Goal: Task Accomplishment & Management: Use online tool/utility

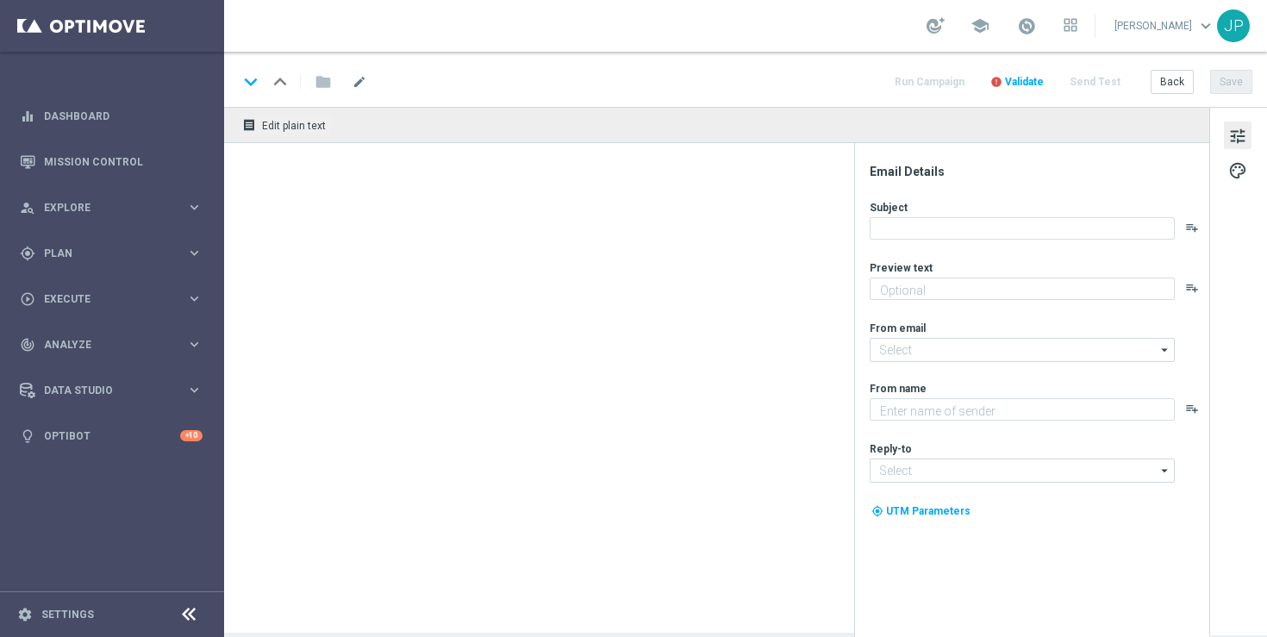
type textarea "£30,000 per month for 30 years"
type textarea "Lottoland"
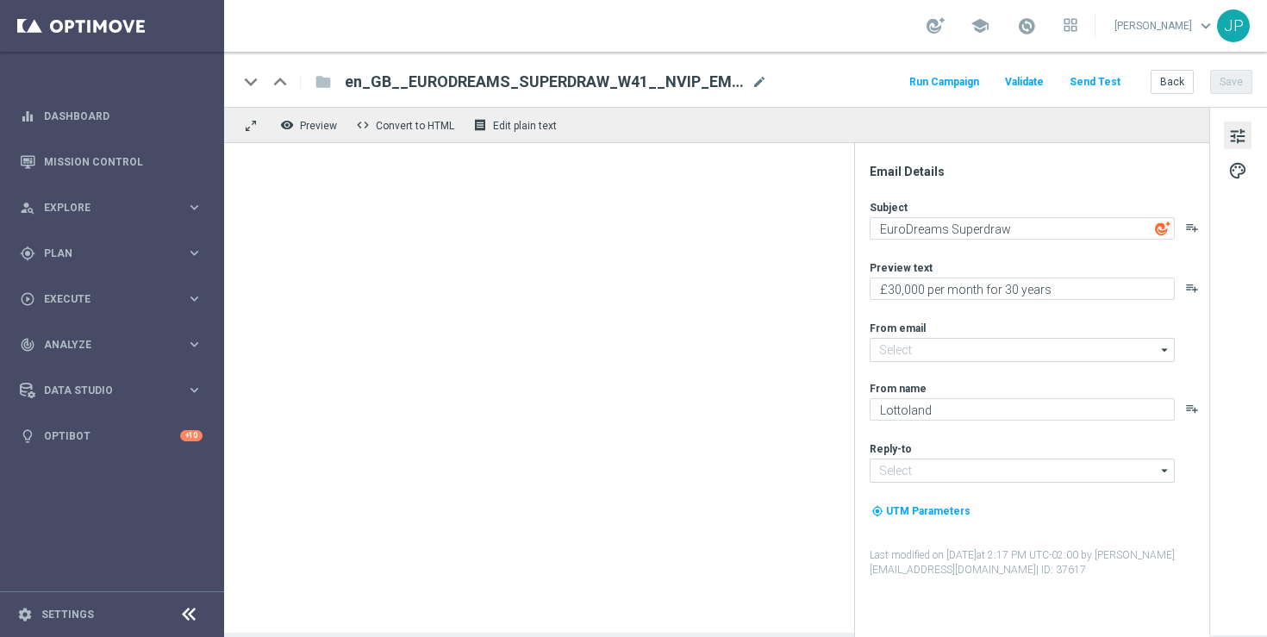
type input "[EMAIL_ADDRESS][DOMAIN_NAME]"
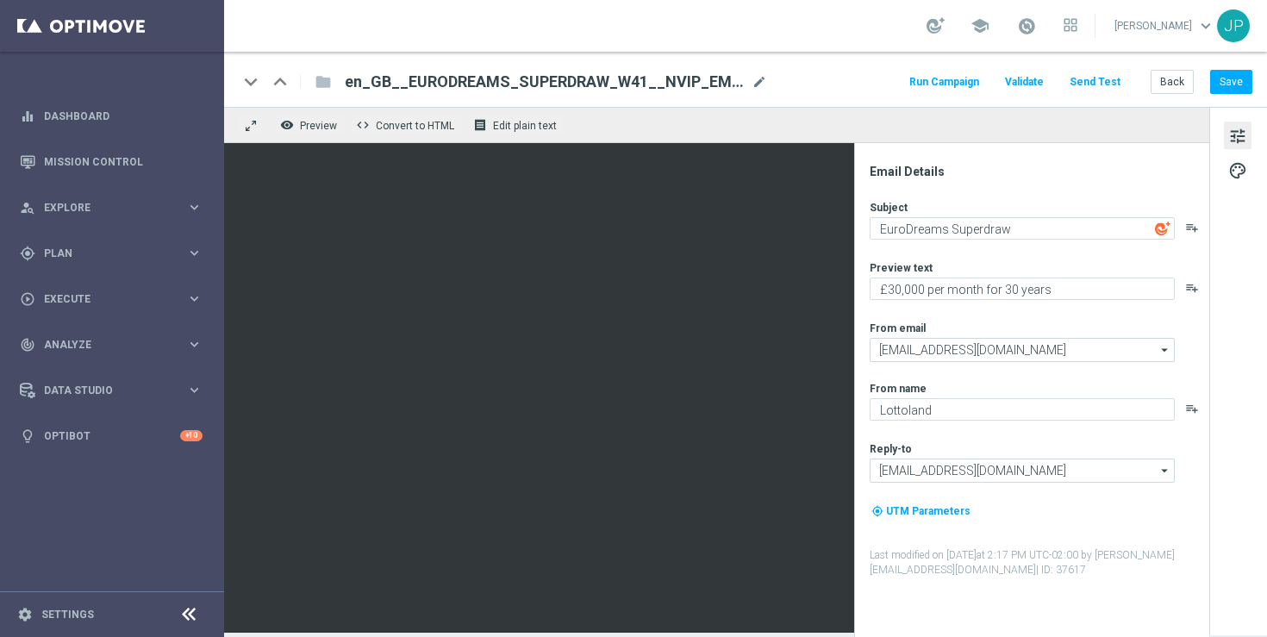
click at [666, 82] on span "en_GB__EURODREAMS_SUPERDRAW_W41__NVIP_EMA_TAC_LT_V2" at bounding box center [545, 82] width 400 height 21
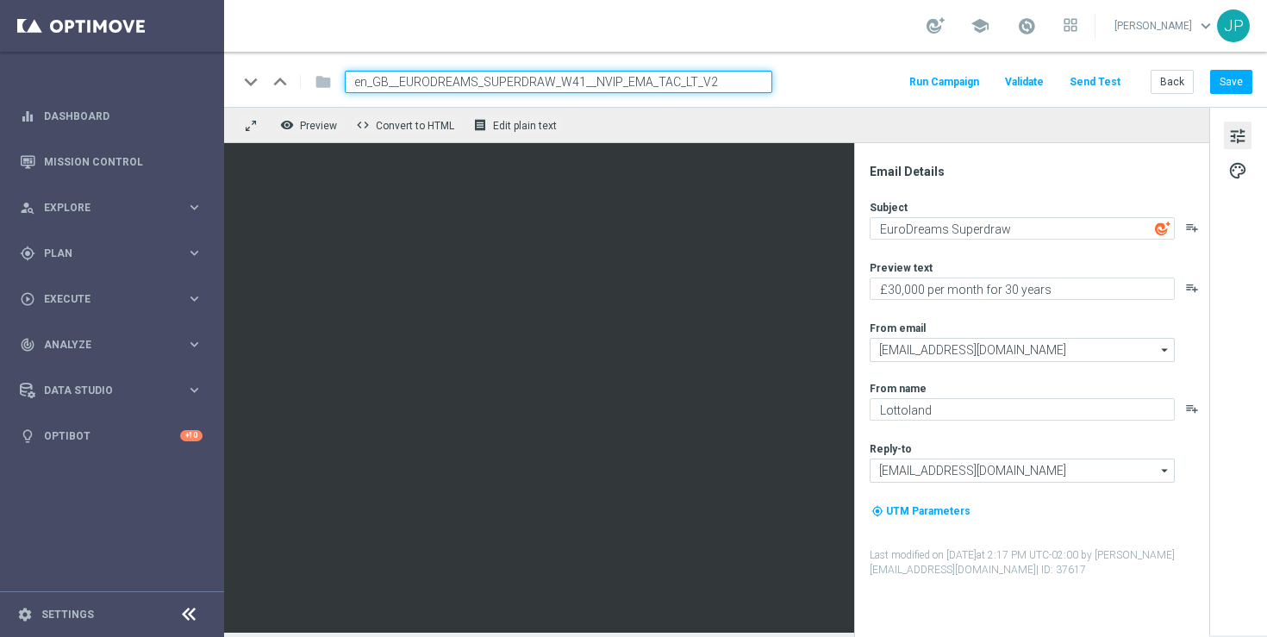
click at [666, 80] on input "en_GB__EURODREAMS_SUPERDRAW_W41__NVIP_EMA_TAC_LT_V2" at bounding box center [559, 82] width 428 height 22
click at [848, 26] on div "school [PERSON_NAME] keyboard_arrow_down JP" at bounding box center [745, 26] width 1043 height 52
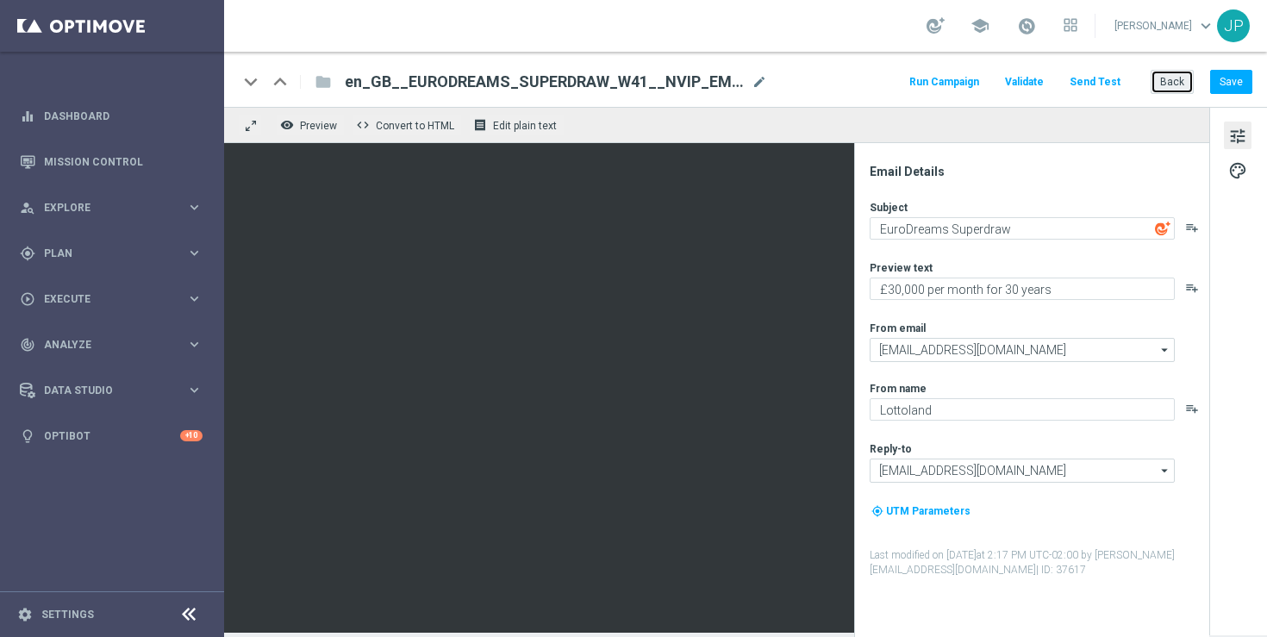
click at [1165, 80] on button "Back" at bounding box center [1172, 82] width 43 height 24
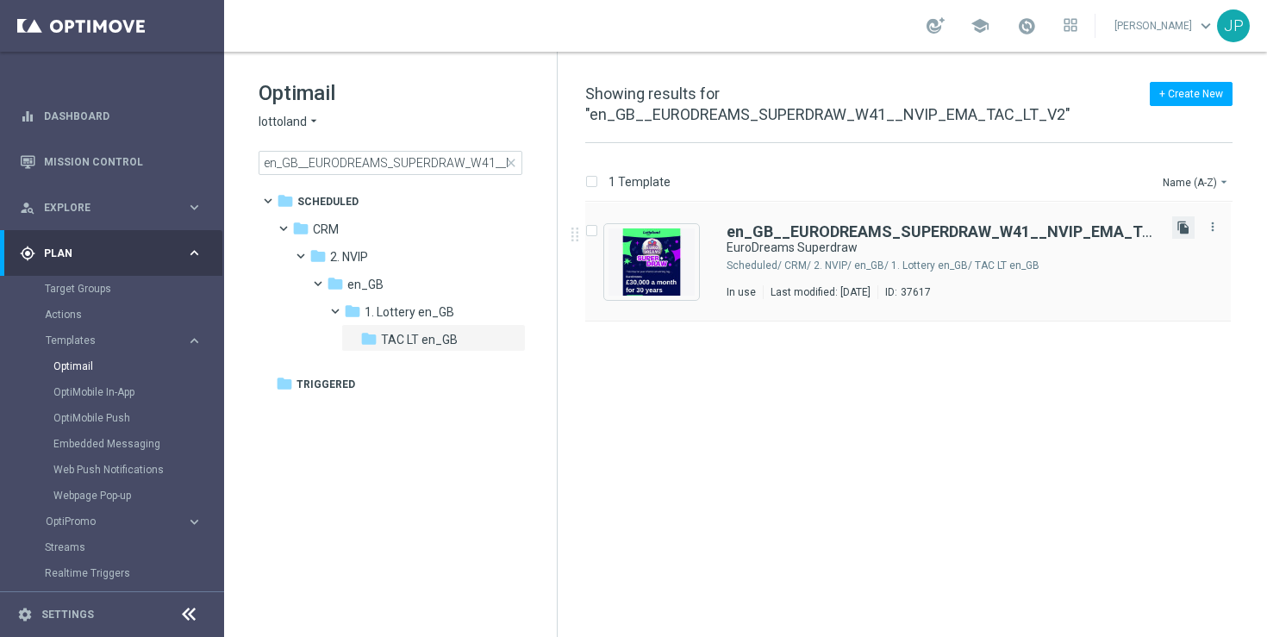
click at [1182, 229] on icon "file_copy" at bounding box center [1184, 228] width 14 height 14
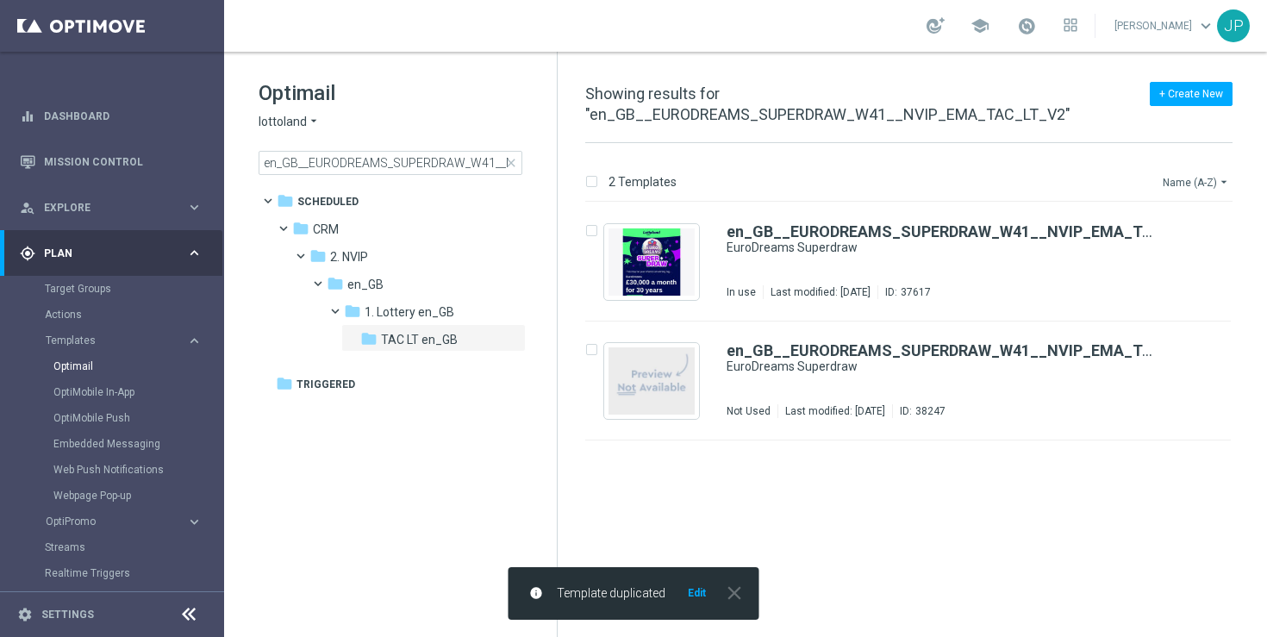
click at [1220, 185] on icon "arrow_drop_down" at bounding box center [1224, 182] width 14 height 14
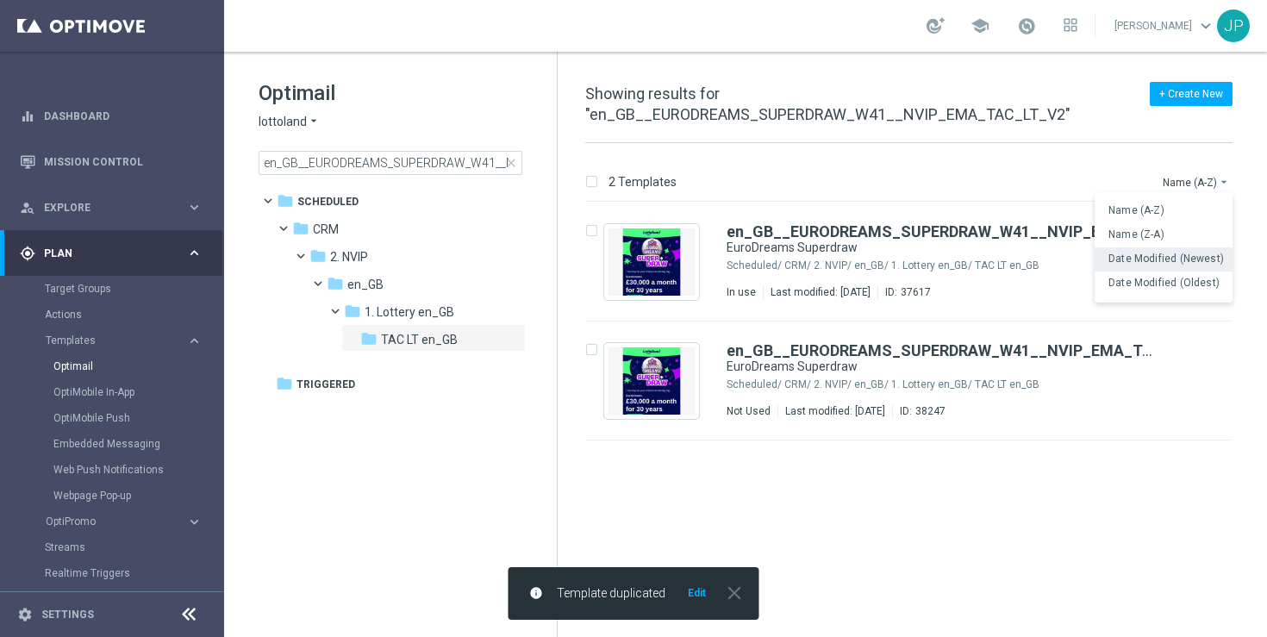
click at [1203, 260] on span "Date Modified (Newest)" at bounding box center [1167, 259] width 116 height 12
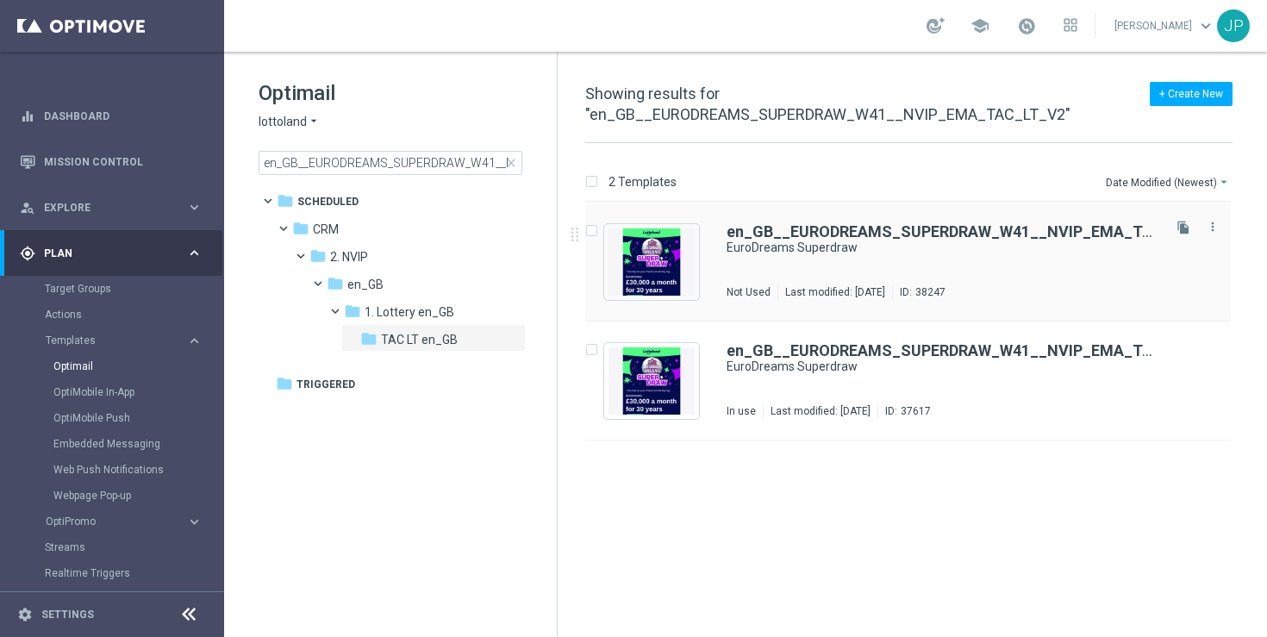
click at [1033, 266] on div "en_GB__EURODREAMS_SUPERDRAW_W41__NVIP_EMA_TAC_LT_V2 (1) EuroDreams Superdraw No…" at bounding box center [943, 261] width 432 height 75
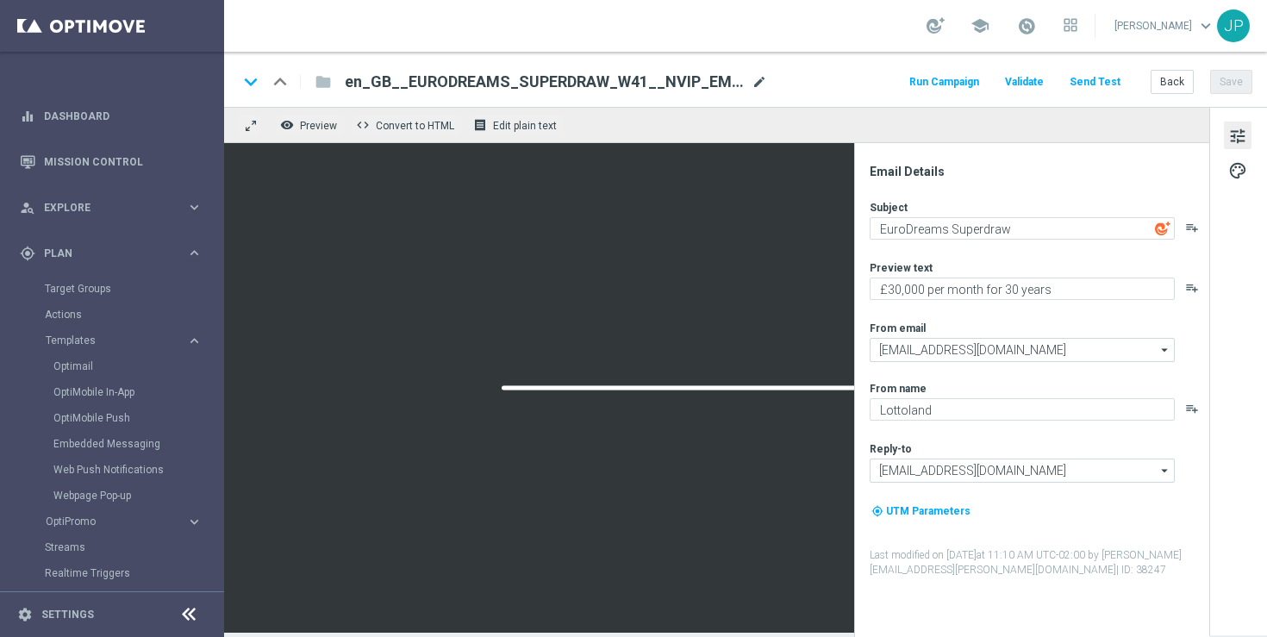
click at [758, 84] on span "mode_edit" at bounding box center [760, 82] width 16 height 16
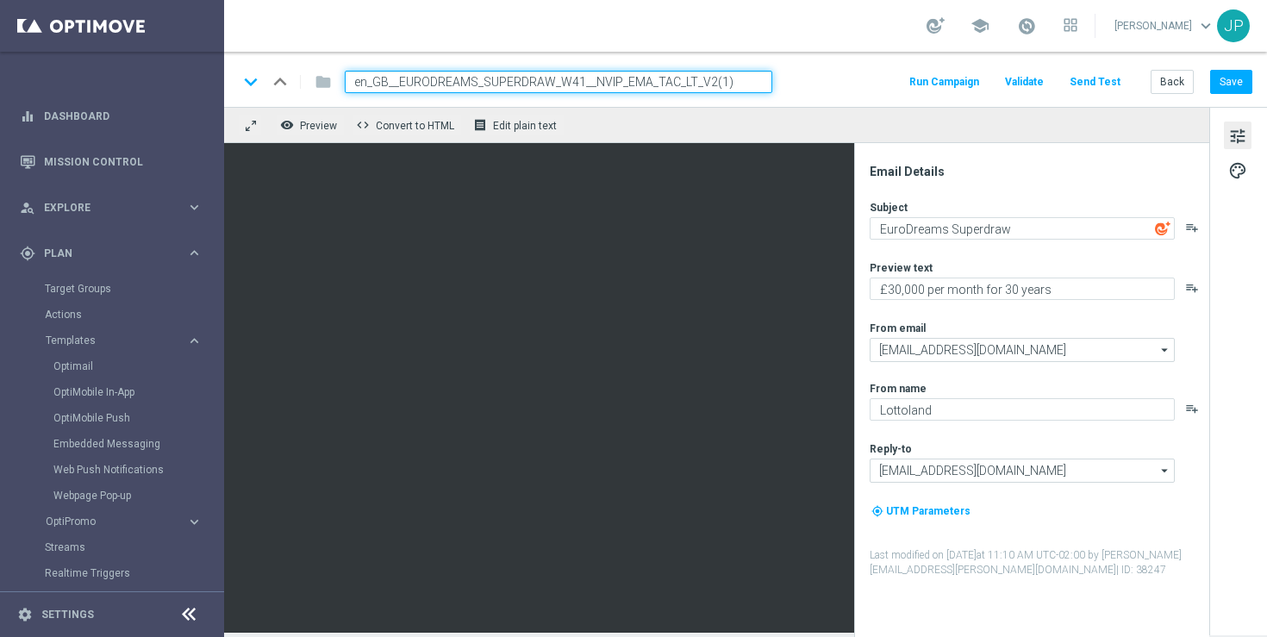
click at [580, 84] on input "en_GB__EURODREAMS_SUPERDRAW_W41__NVIP_EMA_TAC_LT_V2(1)" at bounding box center [559, 82] width 428 height 22
click at [741, 82] on input "en_GB__EURODREAMS_SUPERDRAW_W42__NVIP_EMA_TAC_LT_V2(1)" at bounding box center [559, 82] width 428 height 22
click at [585, 84] on input "en_GB__EURODREAMS_SUPERDRAW_W42__NVIP_EMA_TAC_LT_" at bounding box center [559, 82] width 428 height 22
click at [595, 85] on input "en_GB__EURODREAMS_SUPERDRAW_W42__NVIP_EMA_TAC_LT_" at bounding box center [559, 82] width 428 height 22
click at [804, 83] on div "keyboard_arrow_down keyboard_arrow_up folder en_GB__EURODREAMS_SUPERDRAW_W42__O…" at bounding box center [745, 82] width 1015 height 22
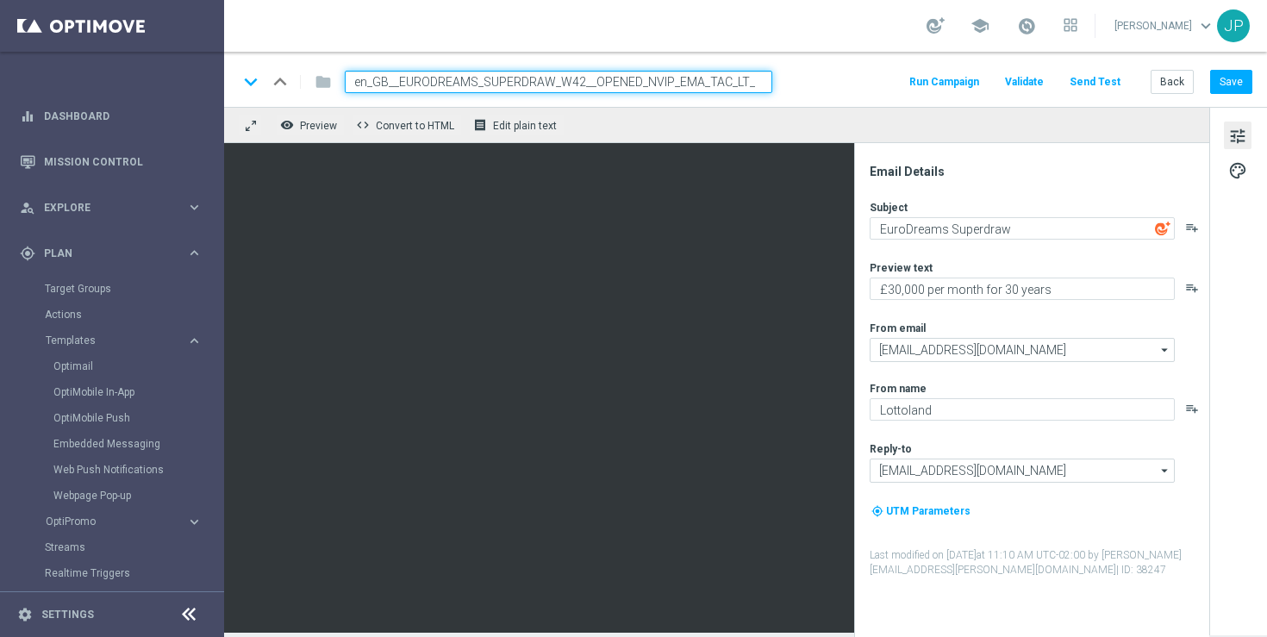
click at [754, 86] on input "en_GB__EURODREAMS_SUPERDRAW_W42__OPENED_NVIP_EMA_TAC_LT_" at bounding box center [559, 82] width 428 height 22
type input "en_GB__EURODREAMS_SUPERDRAW_W42__OPENED_NVIP_EMA_TAC_LT"
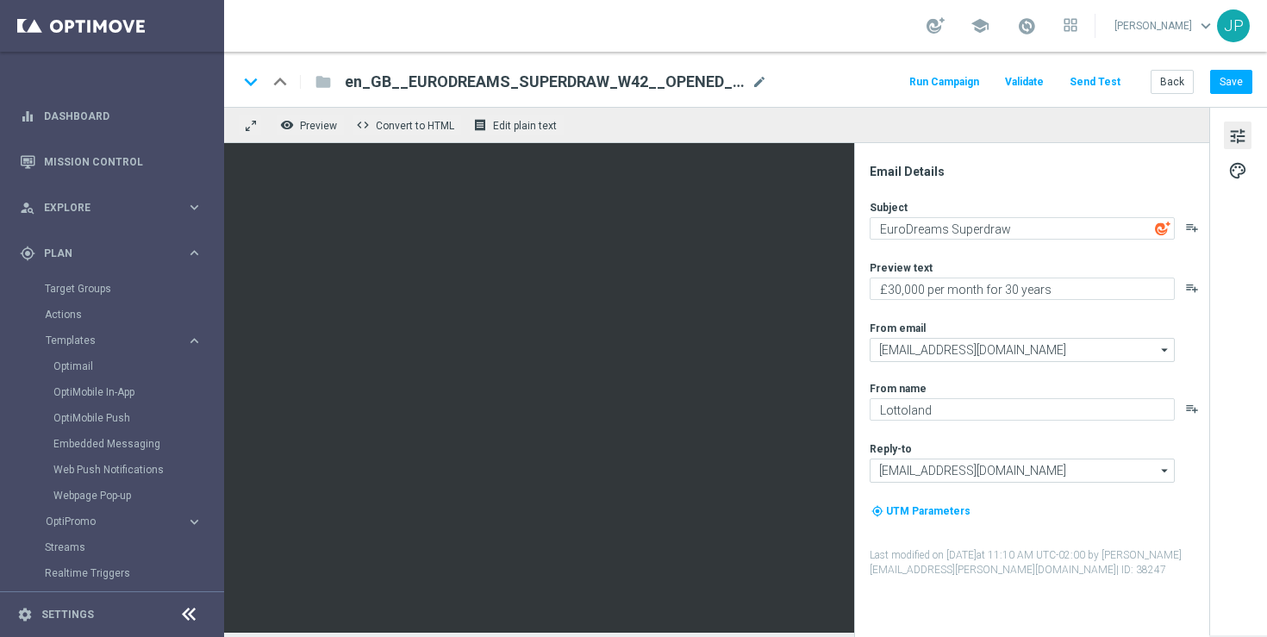
click at [858, 91] on div "keyboard_arrow_down keyboard_arrow_up folder en_GB__EURODREAMS_SUPERDRAW_W42__O…" at bounding box center [745, 82] width 1015 height 22
click at [635, 78] on span "en_GB__EURODREAMS_SUPERDRAW_W42__OPENED_NVIP_EMA_TAC_LT" at bounding box center [545, 82] width 400 height 21
click at [0, 0] on input "en_GB__EURODREAMS_SUPERDRAW_W42__OPENED_NVIP_EMA_TAC_LT" at bounding box center [0, 0] width 0 height 0
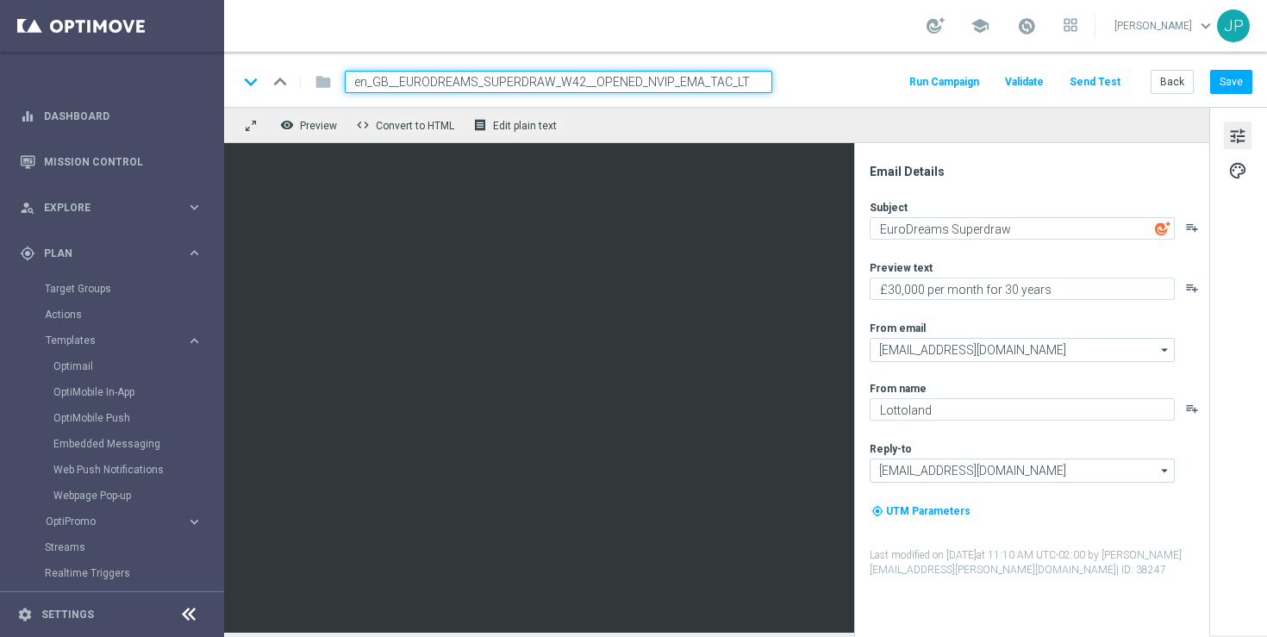
click at [635, 78] on input "en_GB__EURODREAMS_SUPERDRAW_W42__OPENED_NVIP_EMA_TAC_LT" at bounding box center [559, 82] width 428 height 22
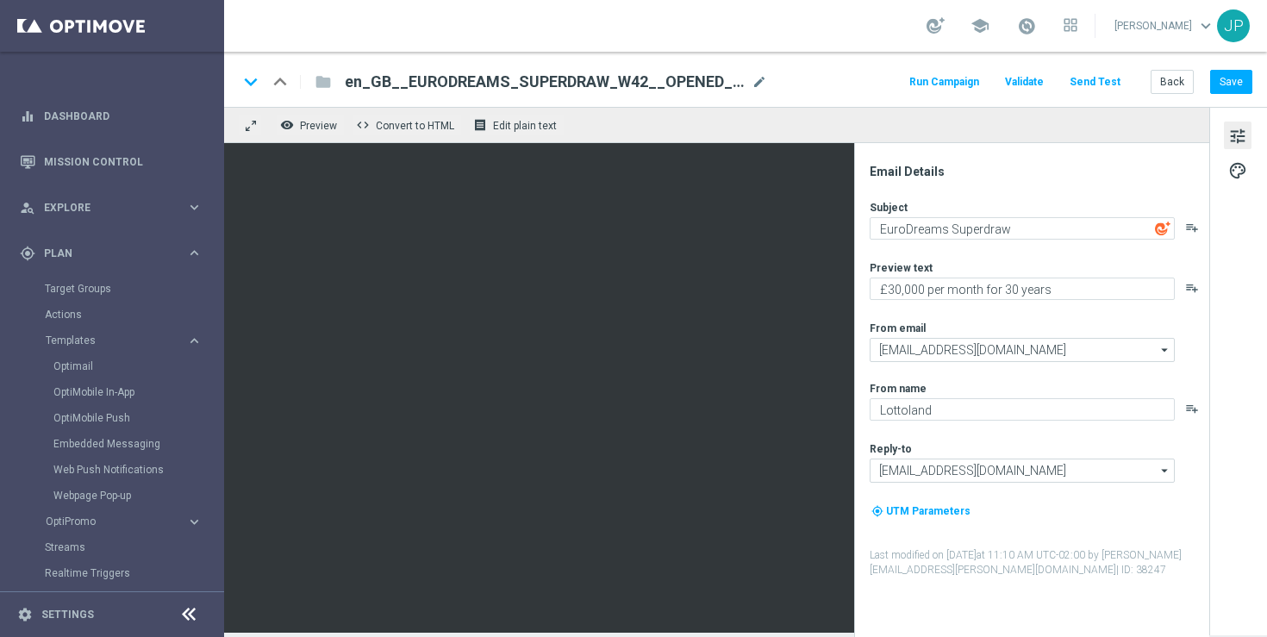
click at [952, 260] on div "Preview text" at bounding box center [1039, 267] width 338 height 14
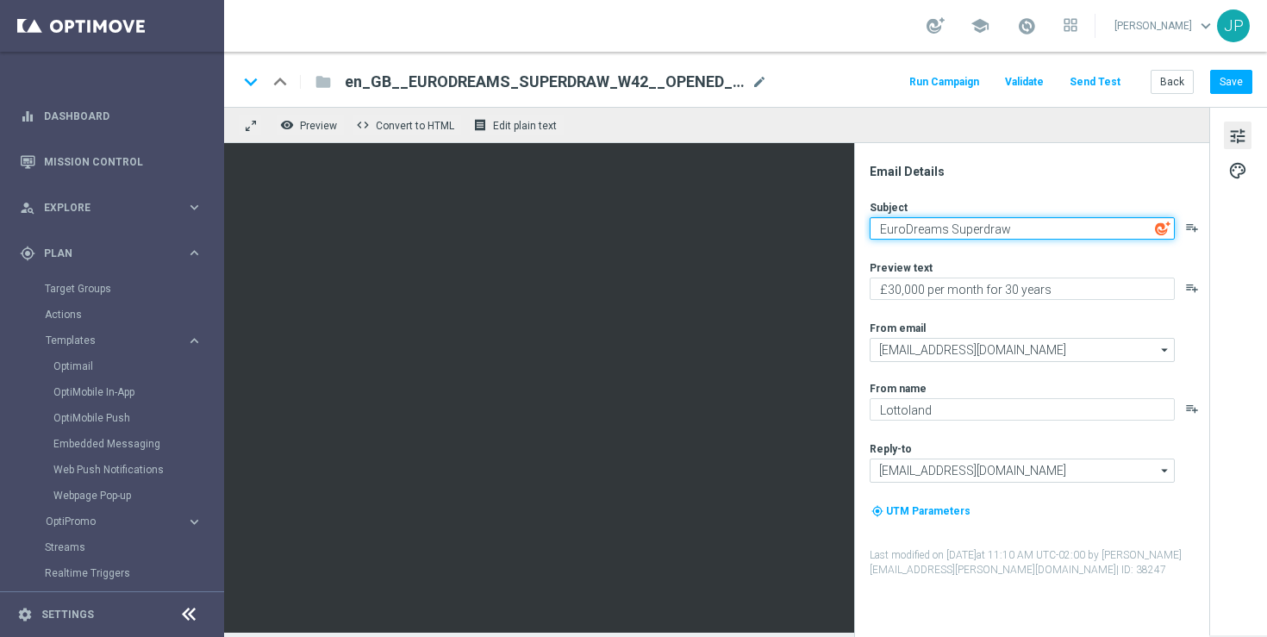
click at [881, 225] on textarea "EuroDreams Superdraw" at bounding box center [1022, 228] width 305 height 22
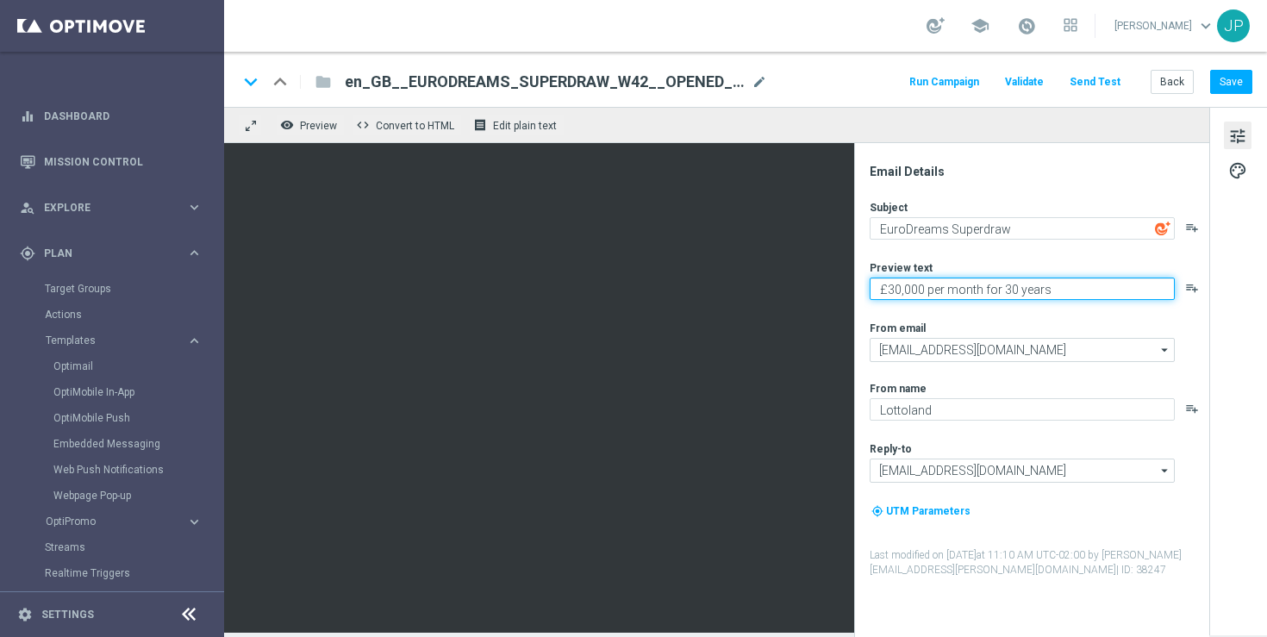
click at [881, 290] on textarea "£30,000 per month for 30 years" at bounding box center [1022, 289] width 305 height 22
click at [966, 291] on textarea "YOU could still be in for £30,000 per month for 30 years" at bounding box center [1022, 289] width 305 height 22
drag, startPoint x: 966, startPoint y: 291, endPoint x: 991, endPoint y: 289, distance: 25.1
click at [991, 290] on textarea "YOU could still be in for £30,000 per month for 30 years" at bounding box center [1022, 289] width 305 height 22
click at [1161, 296] on textarea "YOU could still win £30,000 per month for 30 years" at bounding box center [1022, 289] width 305 height 22
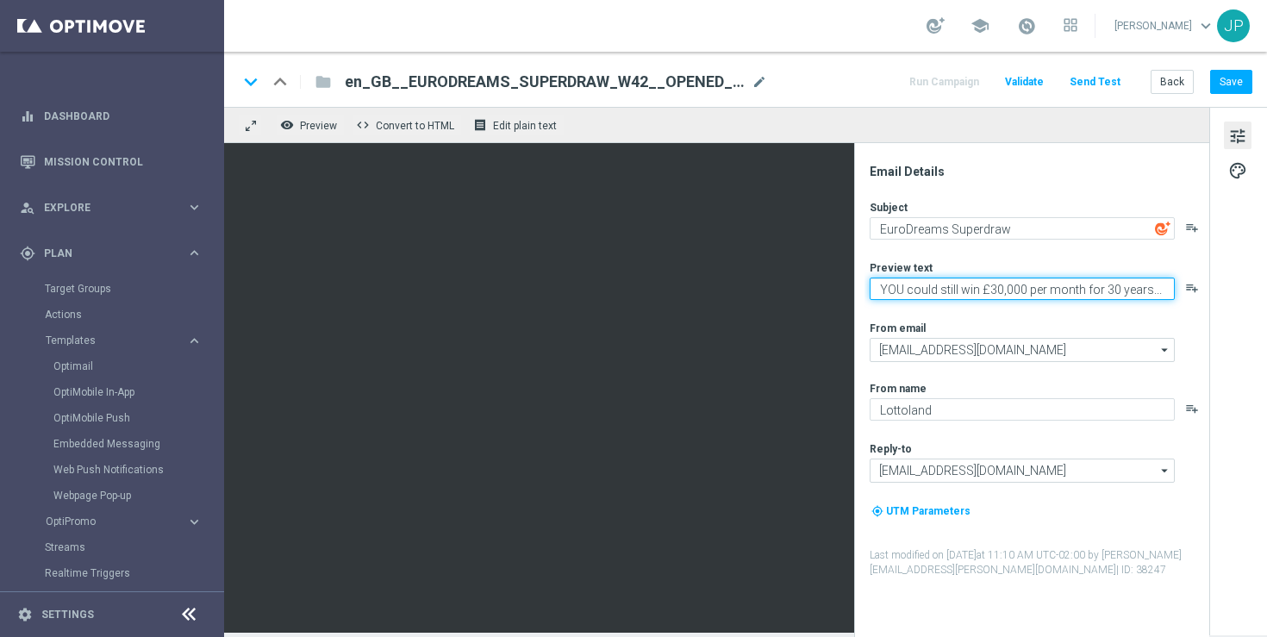
type textarea "YOU could still win £30,000 per month for 30 years..."
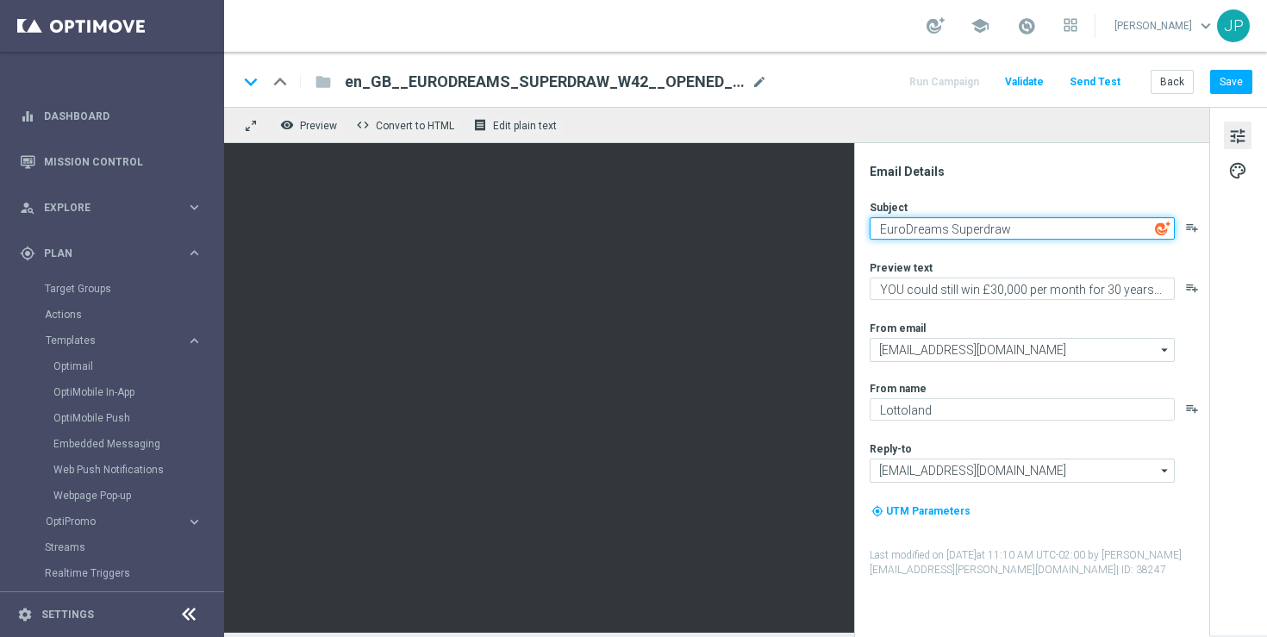
click at [875, 225] on textarea "EuroDreams Superdraw" at bounding box center [1022, 228] width 305 height 22
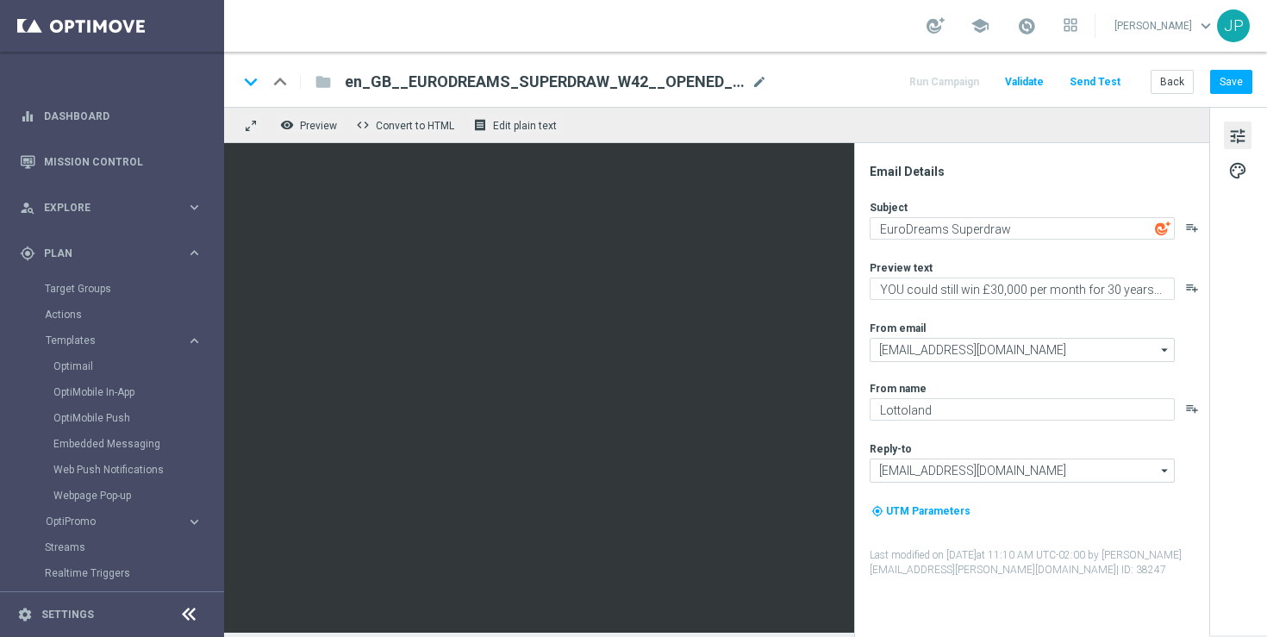
click at [1197, 230] on icon "playlist_add" at bounding box center [1193, 228] width 14 height 14
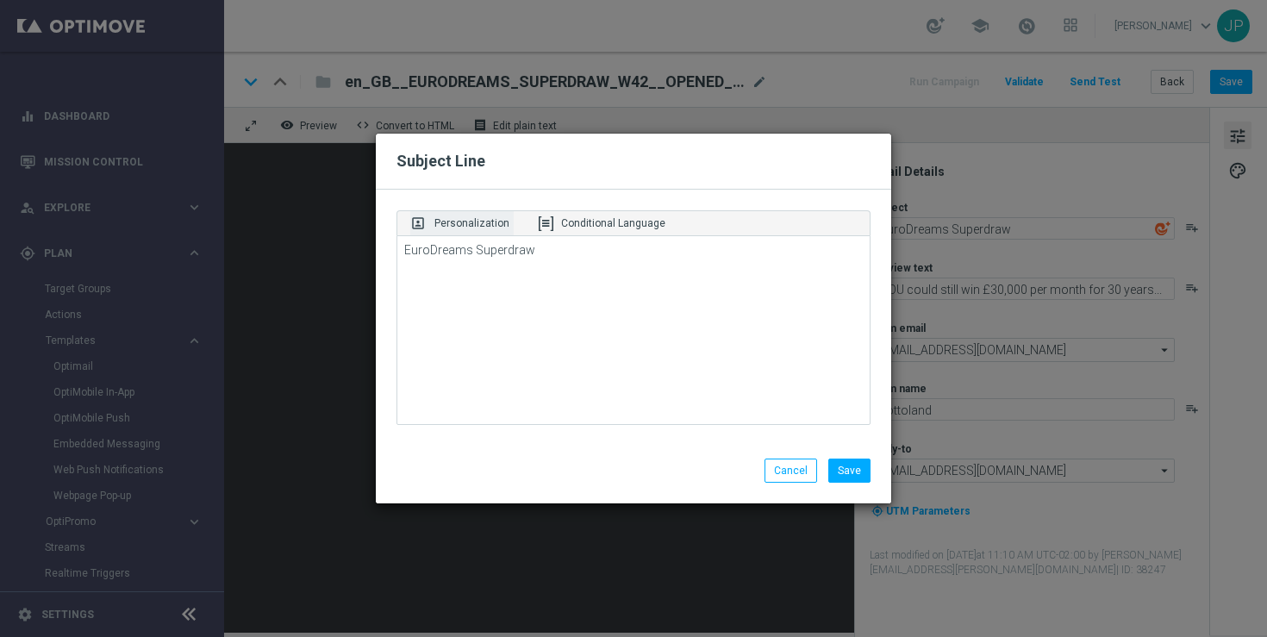
click at [498, 219] on p "Personalization" at bounding box center [472, 224] width 75 height 16
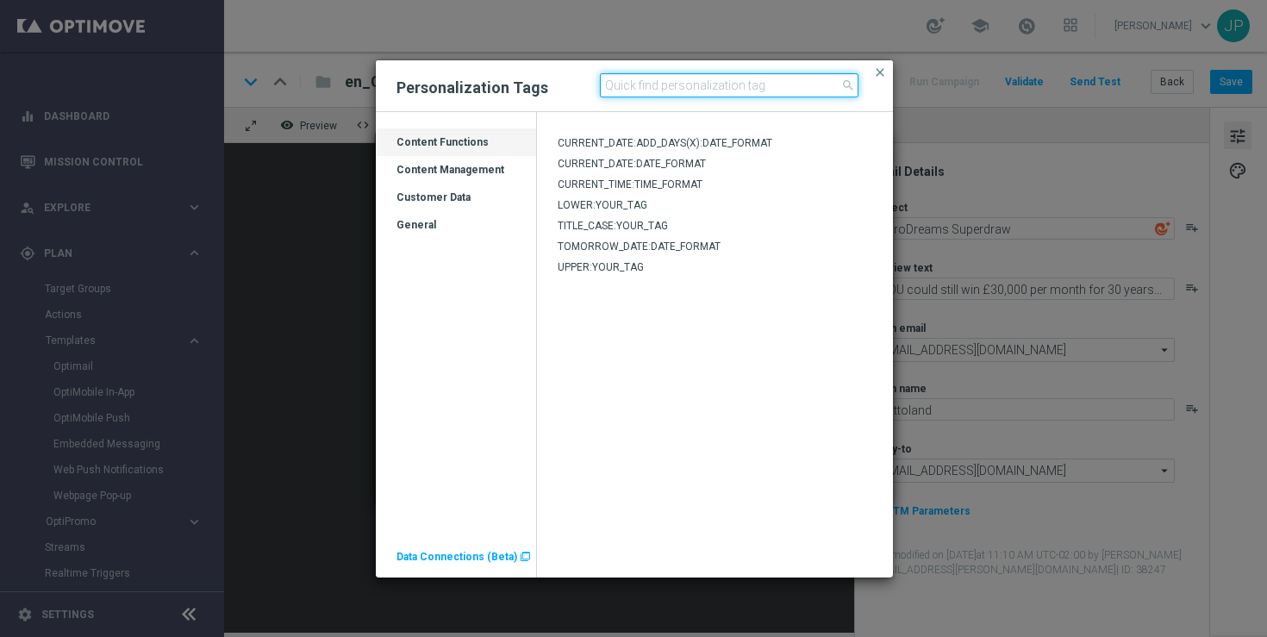
click at [663, 83] on input at bounding box center [729, 85] width 259 height 24
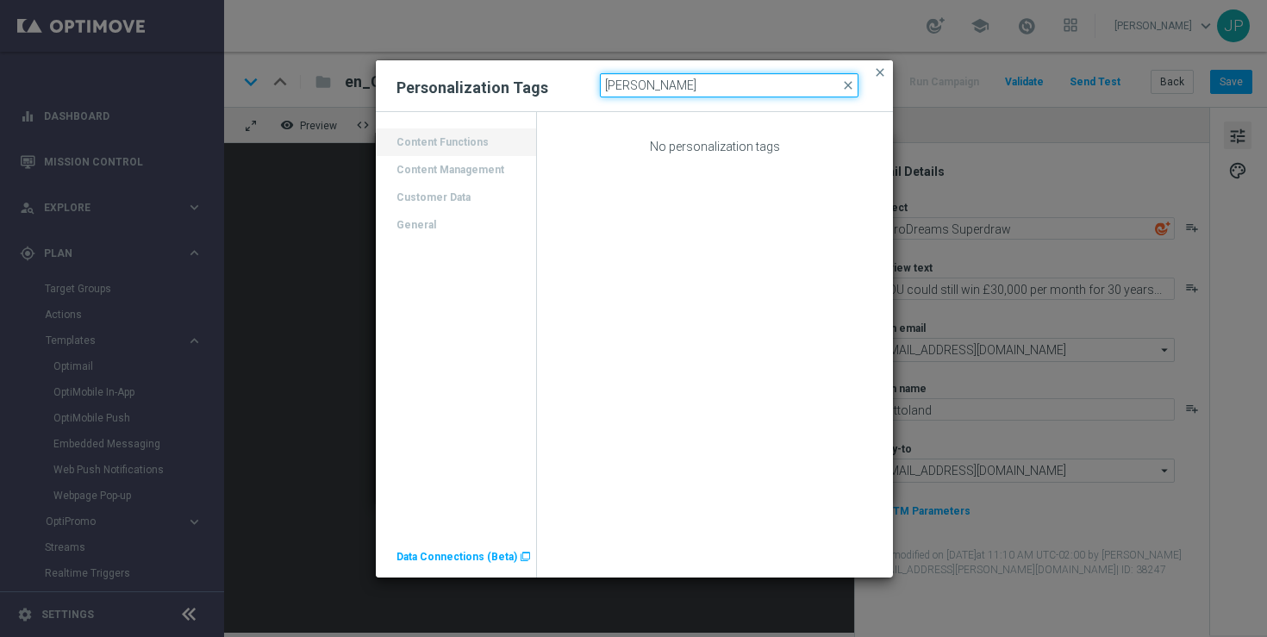
click at [643, 78] on input "[PERSON_NAME]" at bounding box center [729, 85] width 259 height 24
type input "first"
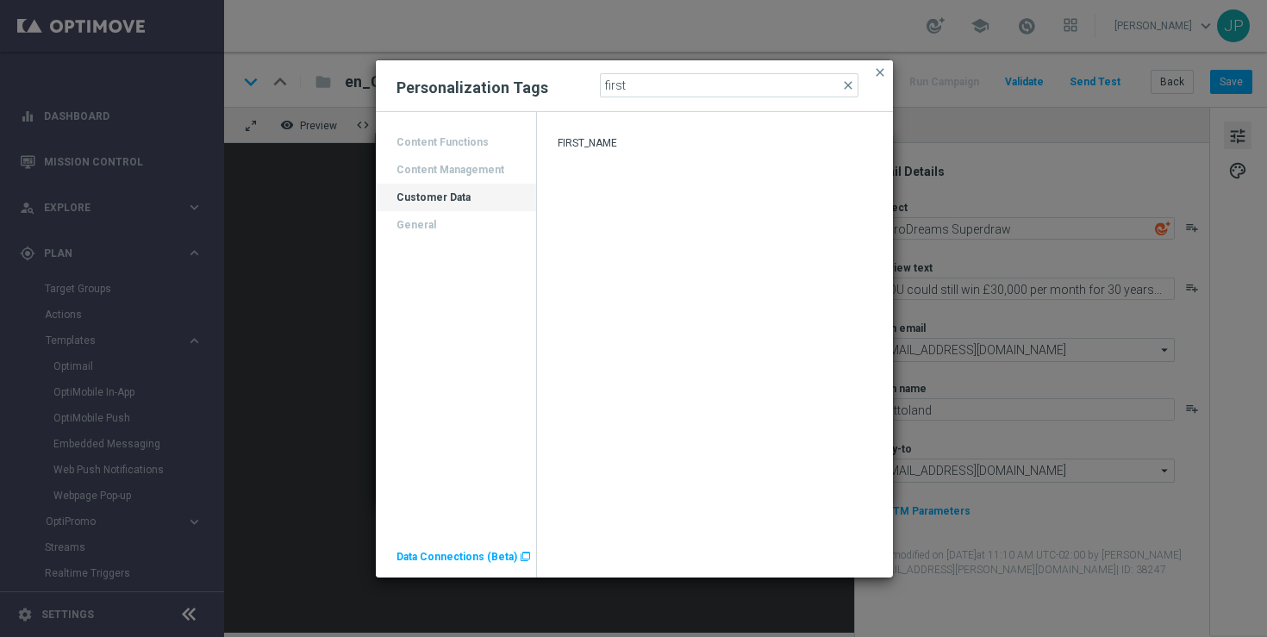
click at [601, 140] on span "FIRST_NAME" at bounding box center [587, 143] width 59 height 12
type textarea "EuroDreams Superdraw[%FIRST_NAME%]"
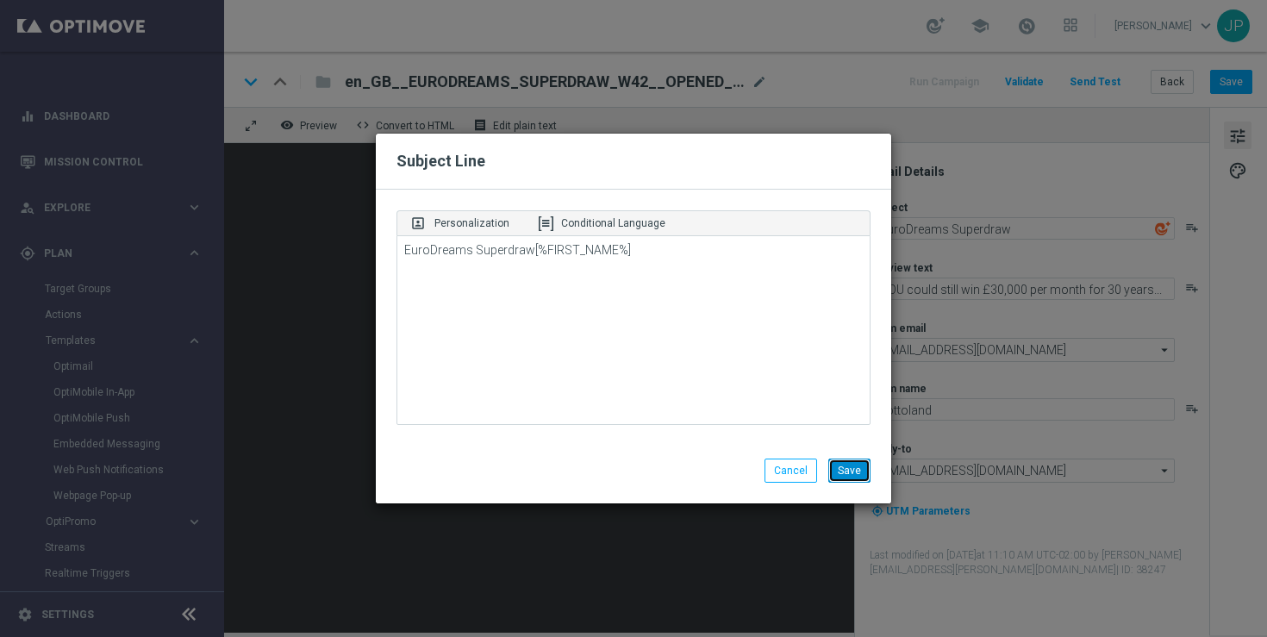
click at [863, 472] on button "Save" at bounding box center [850, 471] width 42 height 24
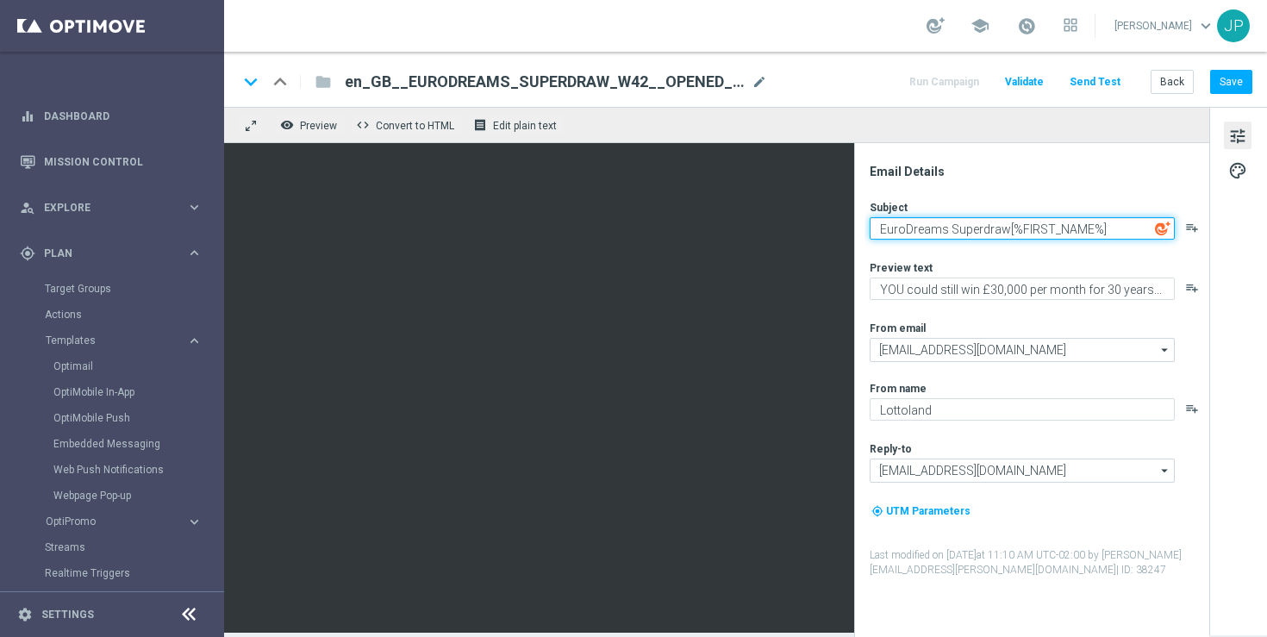
drag, startPoint x: 1004, startPoint y: 230, endPoint x: 865, endPoint y: 225, distance: 138.9
click at [865, 225] on div "Email Details Subject EuroDreams Superdraw[%FIRST_NAME%] playlist_add Preview t…" at bounding box center [1036, 400] width 343 height 473
click at [980, 229] on textarea "[%FIRST_NAME%]" at bounding box center [1022, 228] width 305 height 22
paste textarea "EuroDreams Superdraw"
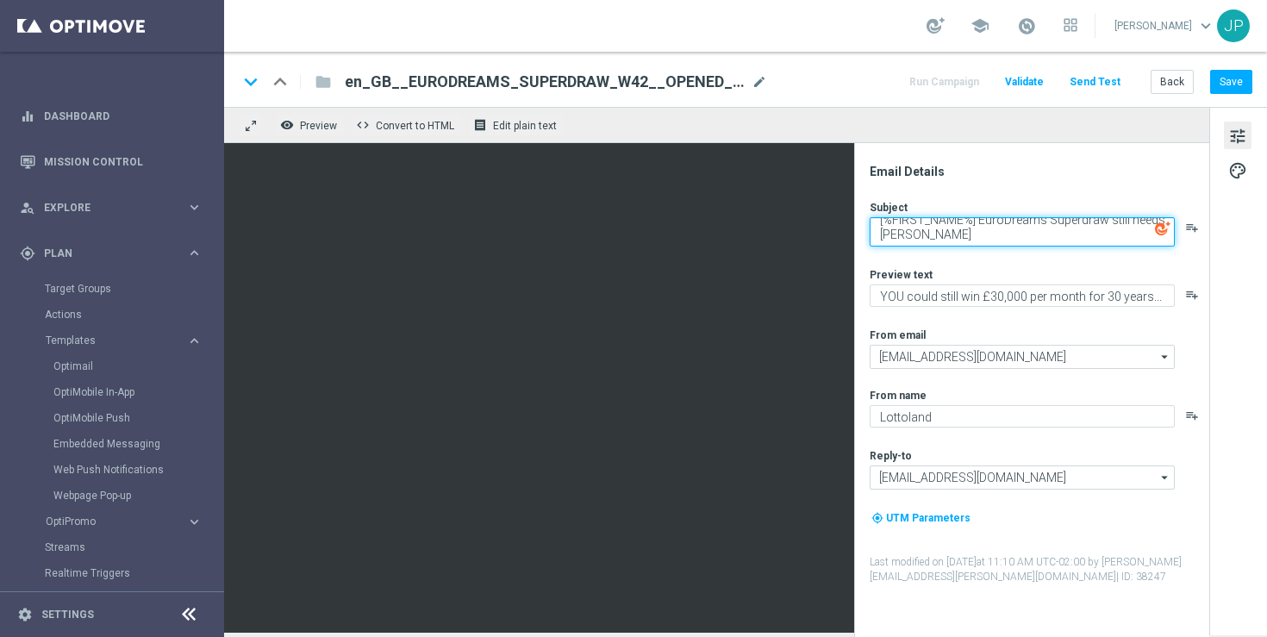
scroll to position [6, 0]
type textarea "[%FIRST_NAME%] EuroDreams Superdraw still needs winning!"
click at [1255, 293] on div "tune palette" at bounding box center [1239, 371] width 58 height 529
click at [1033, 234] on textarea "[%FIRST_NAME%] EuroDreams Superdraw still needs winning!" at bounding box center [1022, 231] width 305 height 29
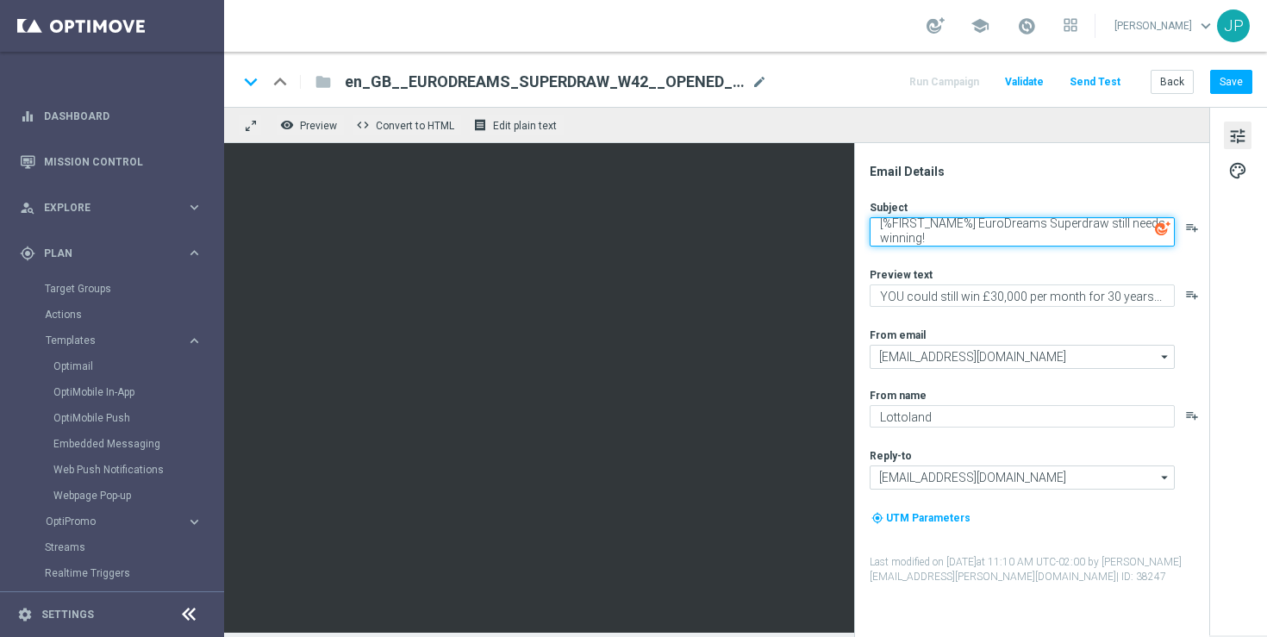
click at [1033, 234] on textarea "[%FIRST_NAME%] EuroDreams Superdraw still needs winning!" at bounding box center [1022, 231] width 305 height 29
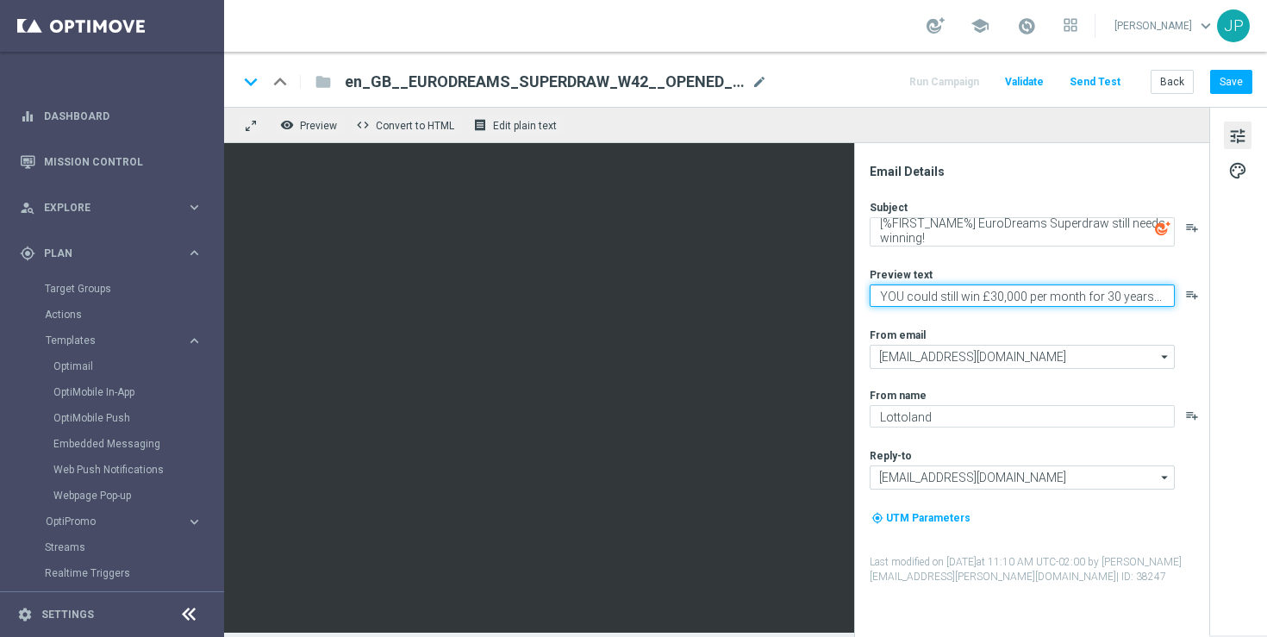
click at [967, 294] on textarea "YOU could still win £30,000 per month for 30 years..." at bounding box center [1022, 296] width 305 height 22
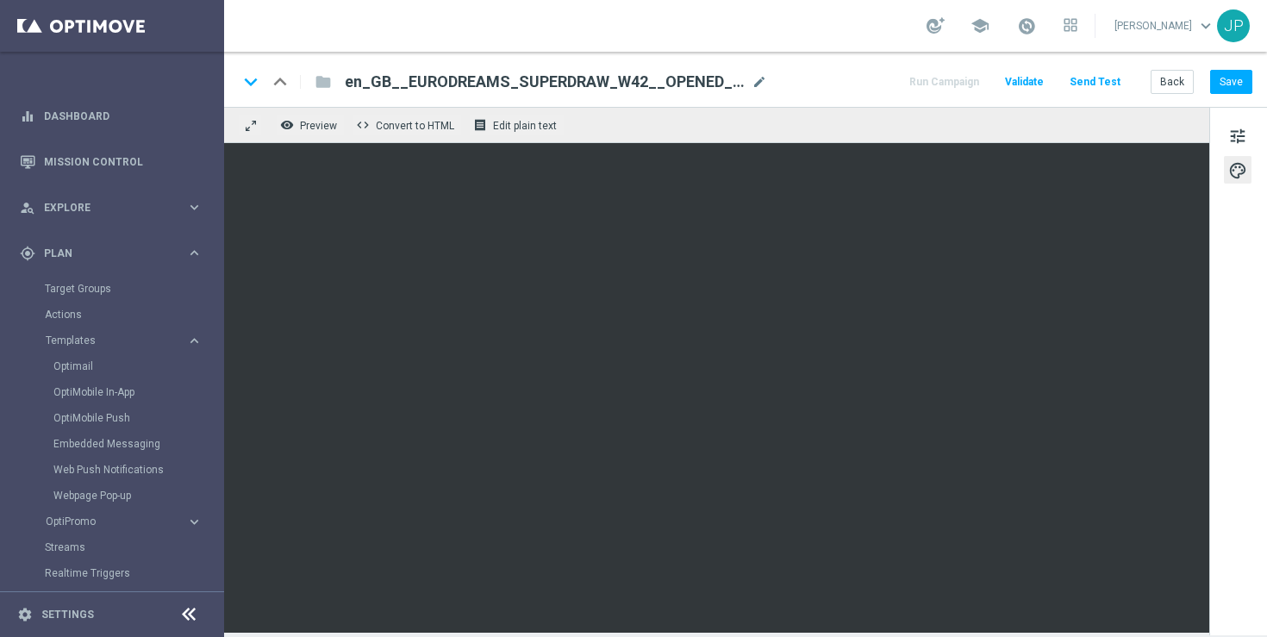
click at [1224, 461] on div "tune palette" at bounding box center [1239, 371] width 58 height 529
click at [1236, 132] on span "tune" at bounding box center [1238, 136] width 19 height 22
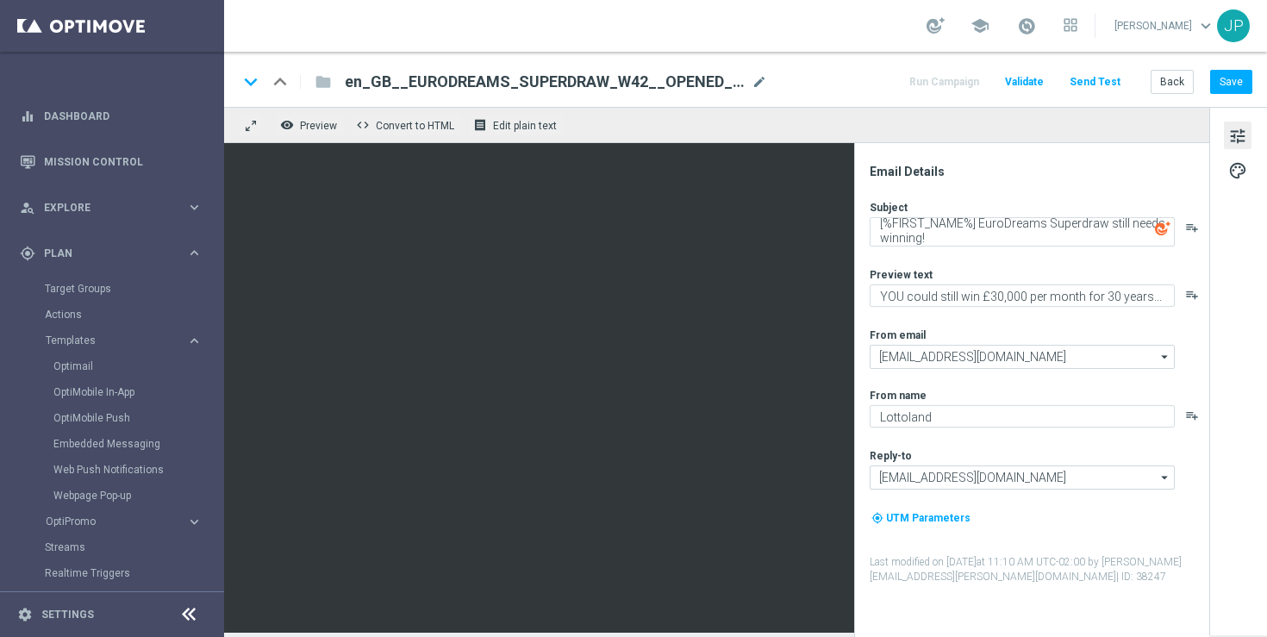
click at [1255, 404] on div "tune palette" at bounding box center [1239, 371] width 58 height 529
click at [1239, 80] on button "Save" at bounding box center [1232, 82] width 42 height 24
click at [1101, 83] on button "Send Test" at bounding box center [1095, 82] width 56 height 23
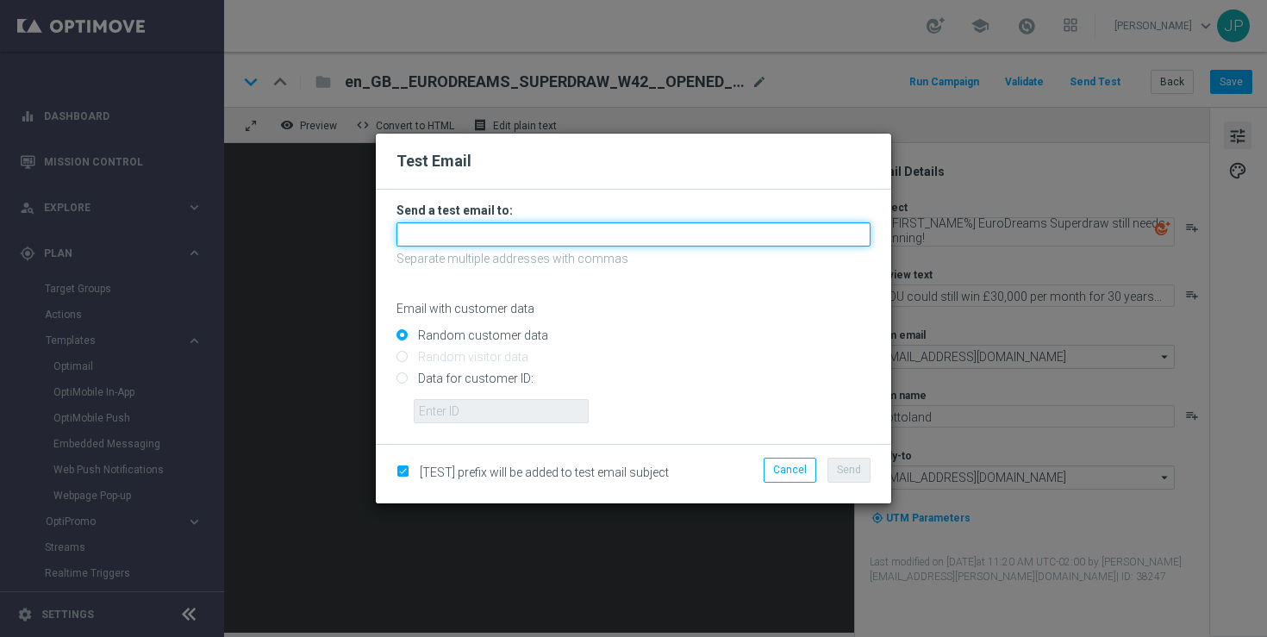
click at [558, 228] on input "text" at bounding box center [634, 234] width 474 height 24
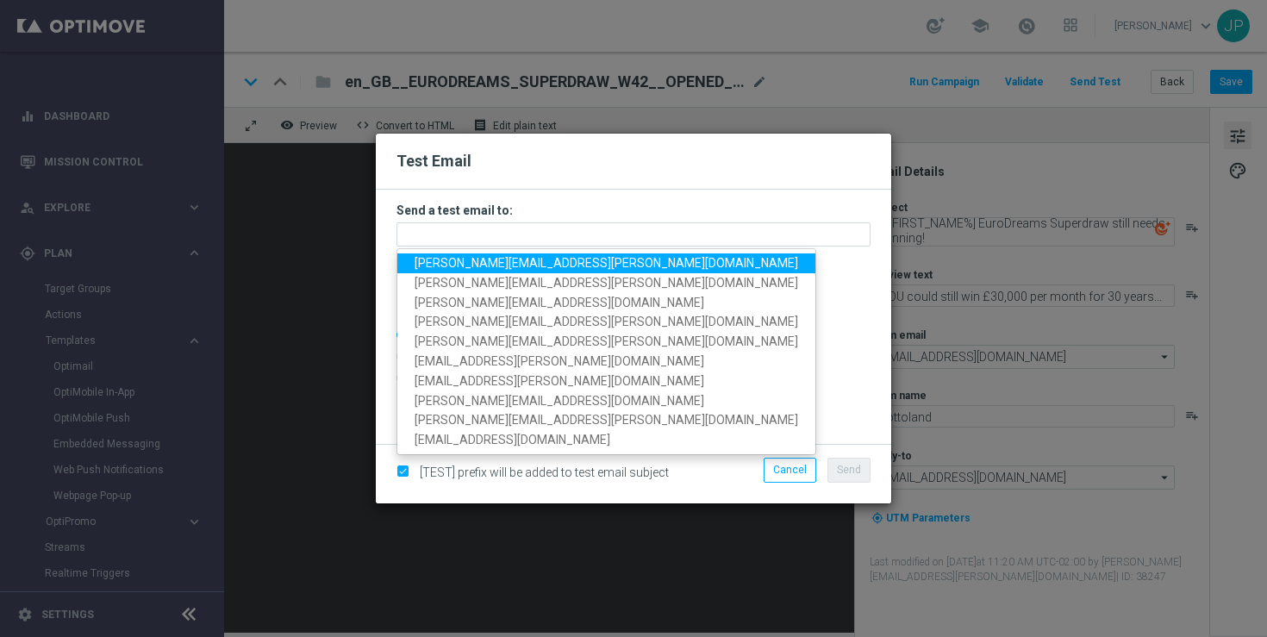
click at [447, 266] on span "[PERSON_NAME][EMAIL_ADDRESS][PERSON_NAME][DOMAIN_NAME]" at bounding box center [607, 263] width 384 height 14
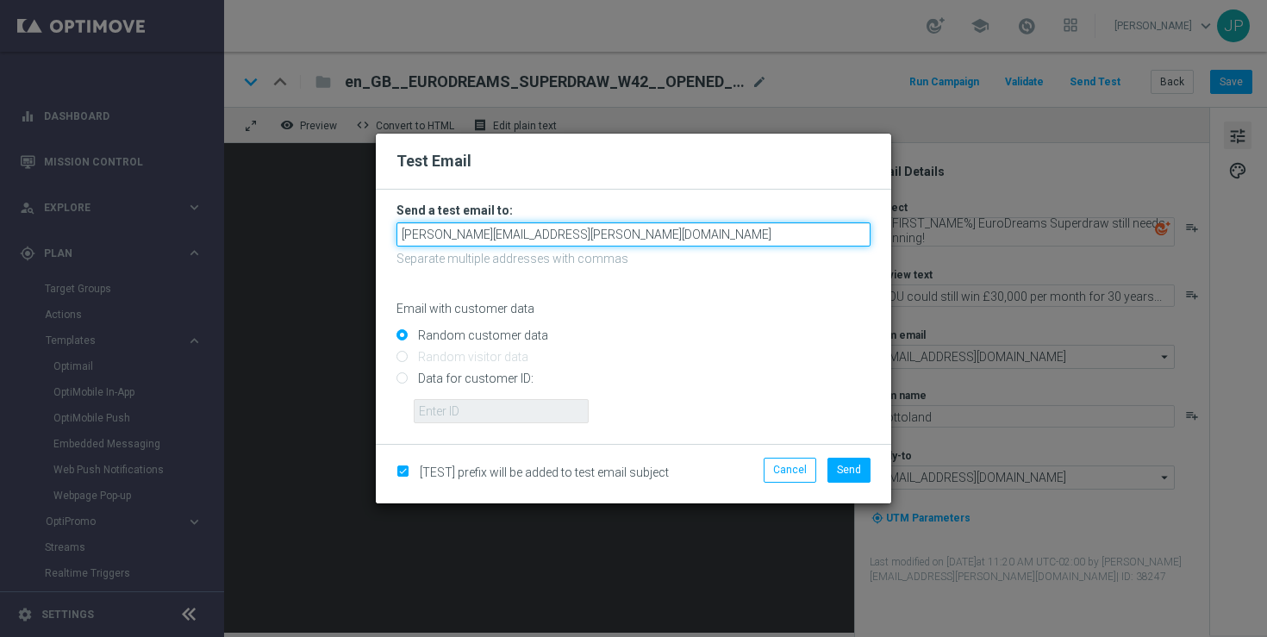
click at [606, 233] on input "[PERSON_NAME][EMAIL_ADDRESS][PERSON_NAME][DOMAIN_NAME]" at bounding box center [634, 234] width 474 height 24
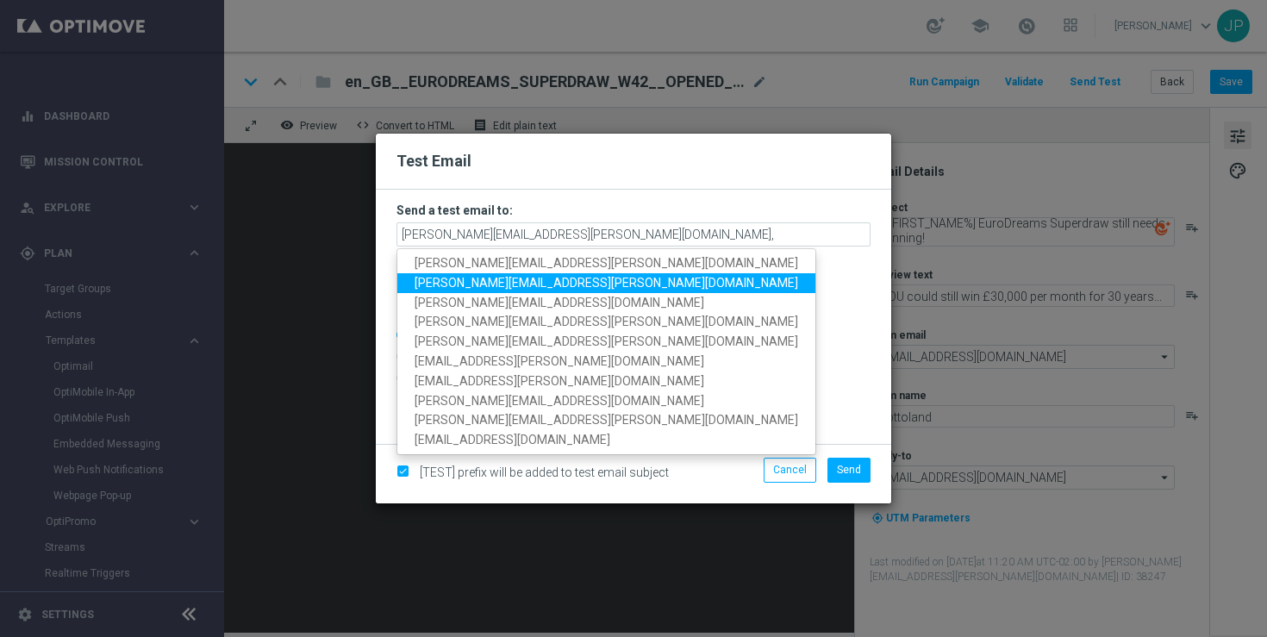
click at [535, 289] on span "[PERSON_NAME][EMAIL_ADDRESS][PERSON_NAME][DOMAIN_NAME]" at bounding box center [607, 283] width 384 height 14
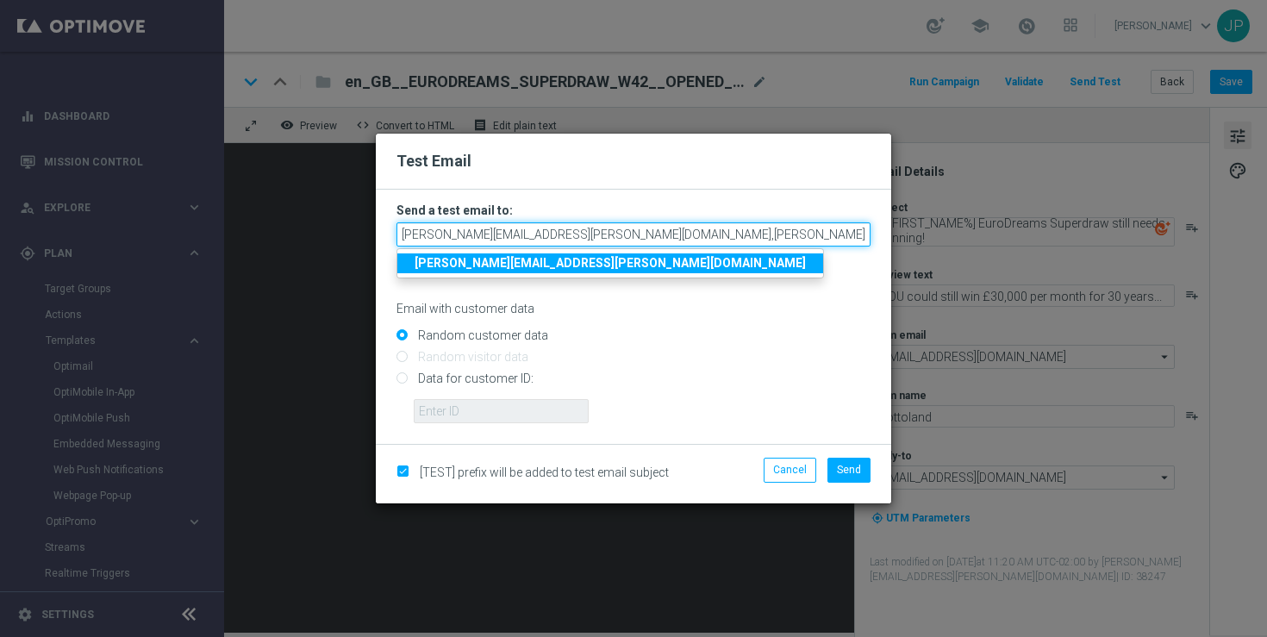
click at [716, 238] on input "[PERSON_NAME][EMAIL_ADDRESS][PERSON_NAME][DOMAIN_NAME],[PERSON_NAME][DOMAIN_NAM…" at bounding box center [634, 234] width 474 height 24
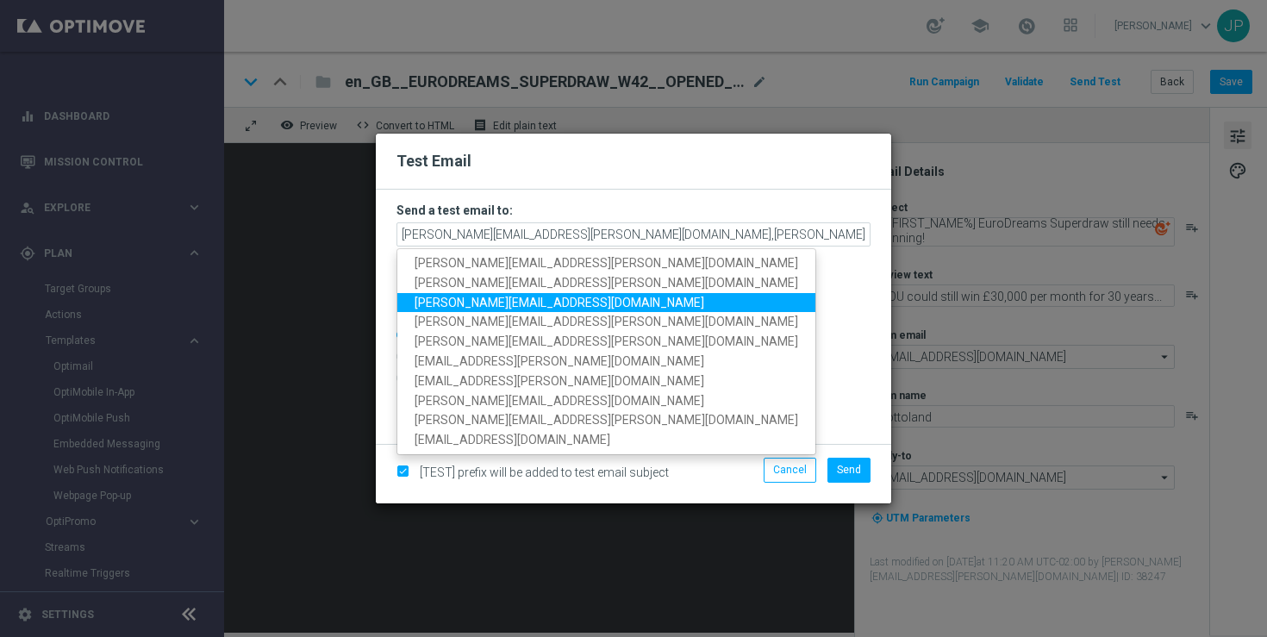
click at [578, 304] on span "[PERSON_NAME][EMAIL_ADDRESS][DOMAIN_NAME]" at bounding box center [560, 303] width 290 height 14
type input "[PERSON_NAME][EMAIL_ADDRESS][PERSON_NAME][DOMAIN_NAME],[PERSON_NAME][DOMAIN_NAM…"
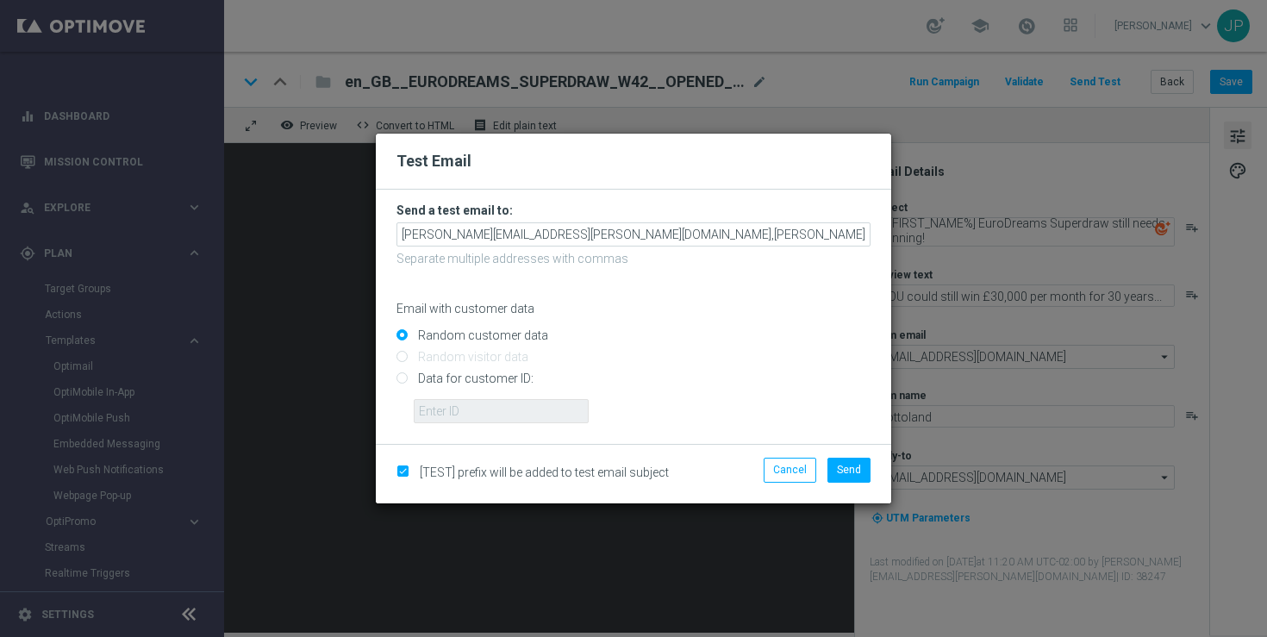
click at [488, 378] on input "Data for customer ID:" at bounding box center [634, 386] width 474 height 24
radio input "true"
click at [561, 413] on input "text" at bounding box center [501, 411] width 175 height 24
paste input "223901476"
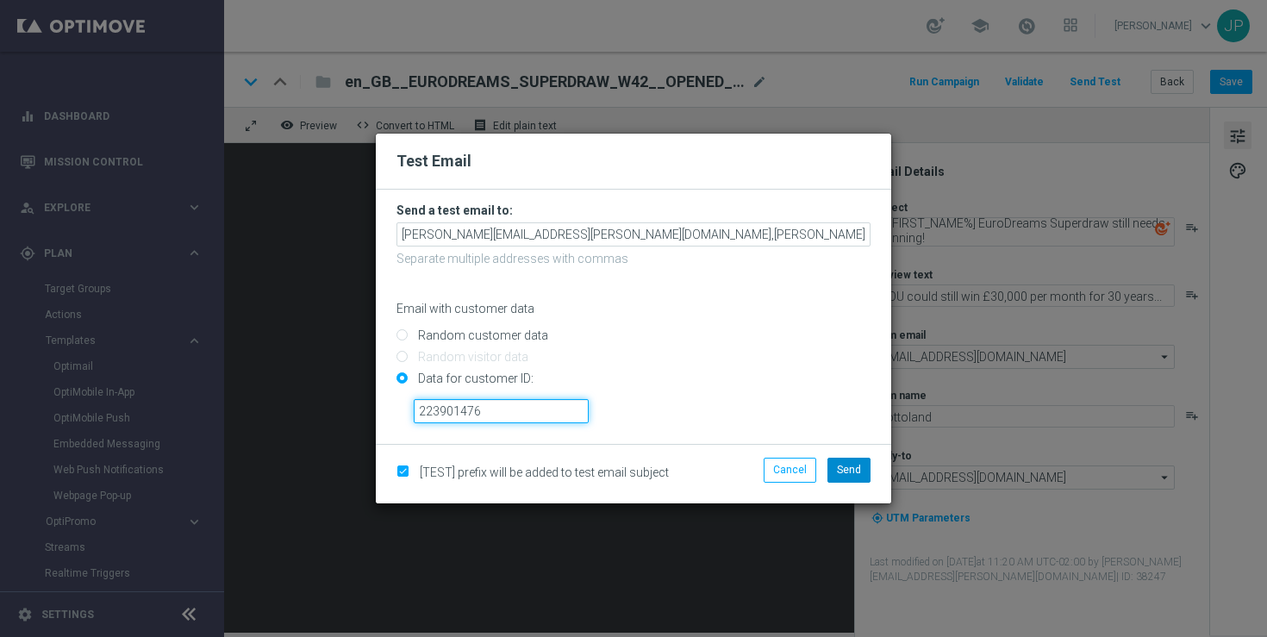
type input "223901476"
click at [856, 465] on span "Send" at bounding box center [849, 470] width 24 height 12
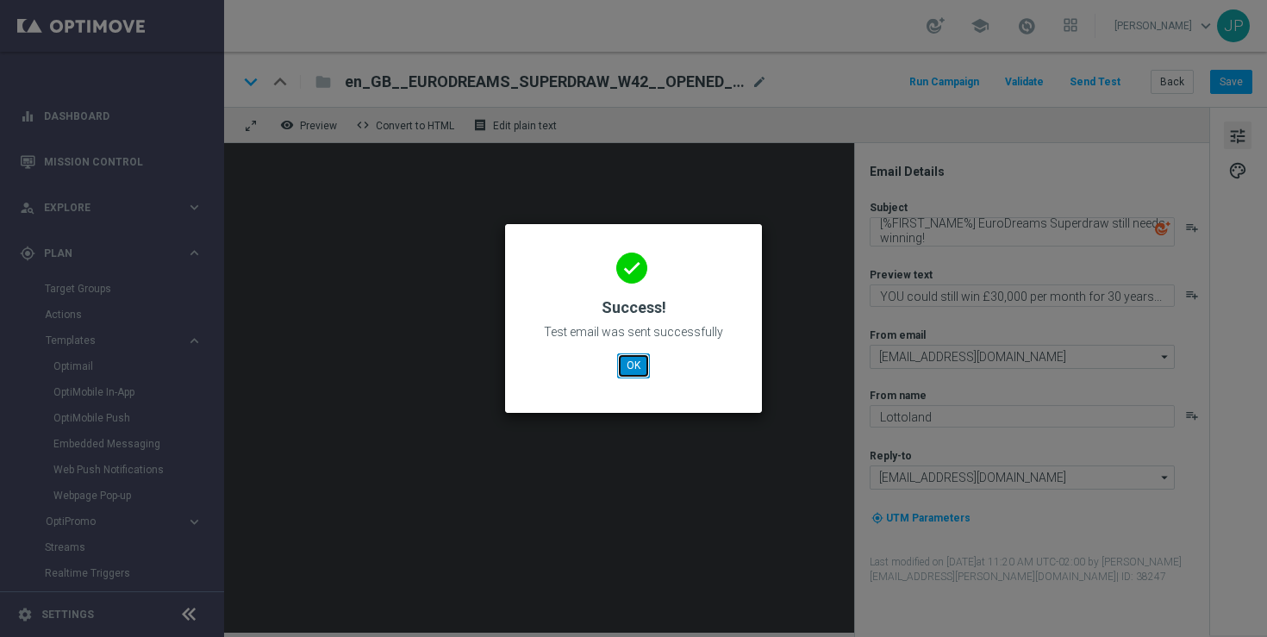
click at [627, 366] on button "OK" at bounding box center [633, 366] width 33 height 24
